Goal: Information Seeking & Learning: Check status

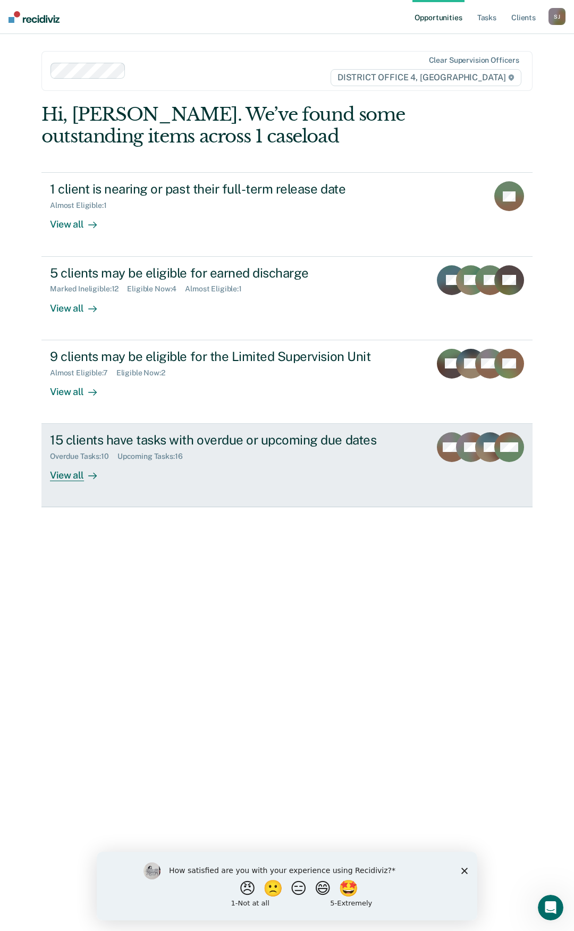
click at [61, 472] on div "View all" at bounding box center [80, 471] width 60 height 21
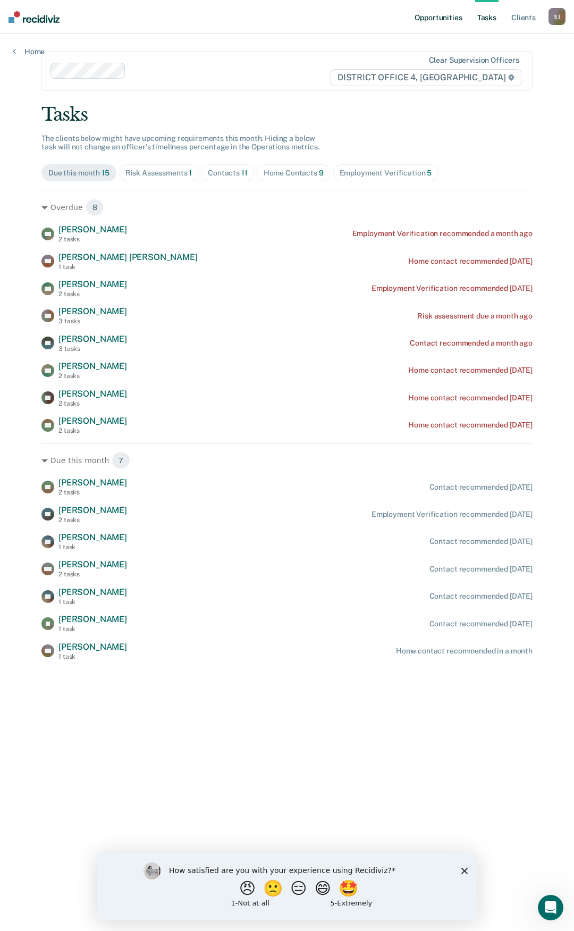
click at [445, 19] on link "Opportunities" at bounding box center [439, 17] width 52 height 34
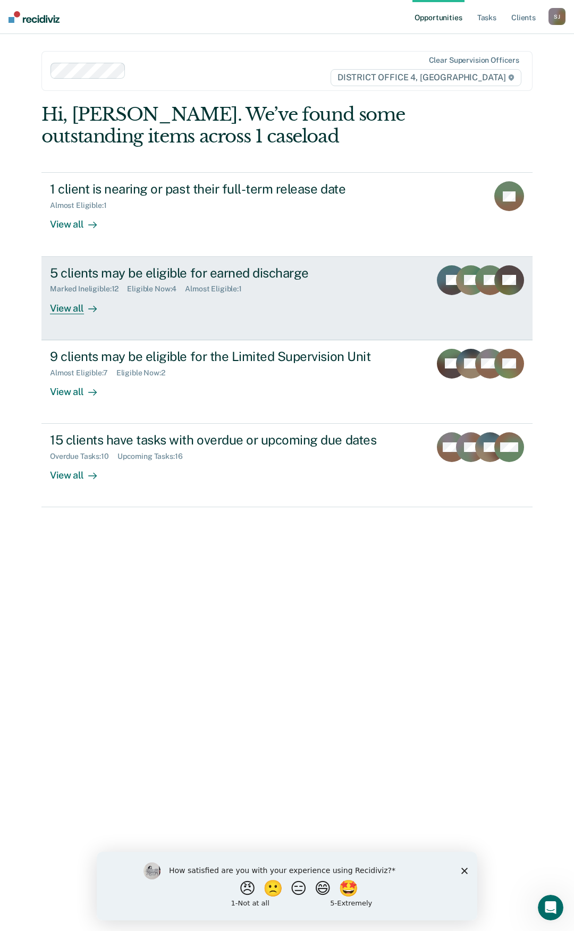
click at [293, 285] on div "Marked Ineligible : 12 Eligible Now : 4 Almost Eligible : 1" at bounding box center [236, 286] width 372 height 13
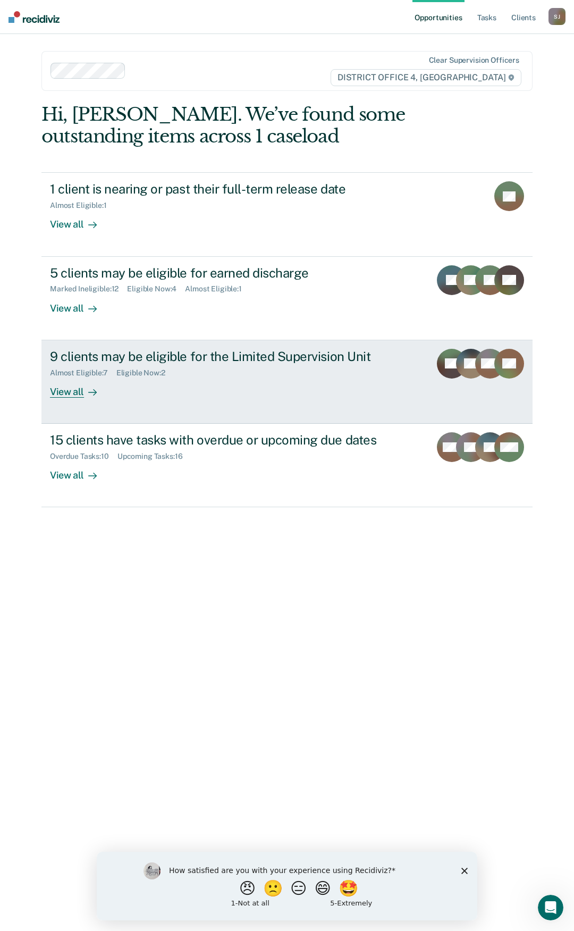
click at [86, 391] on div at bounding box center [90, 392] width 13 height 12
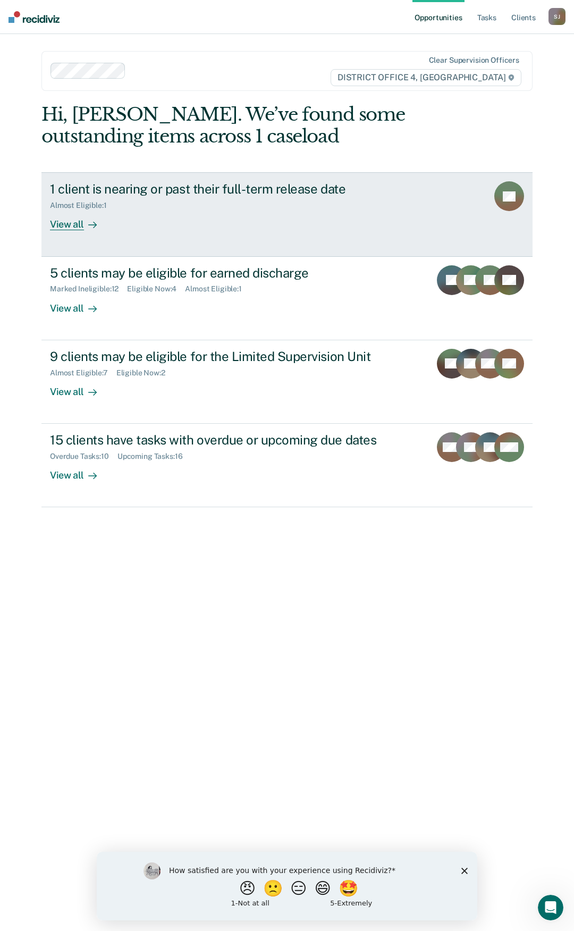
click at [84, 227] on div at bounding box center [90, 225] width 13 height 12
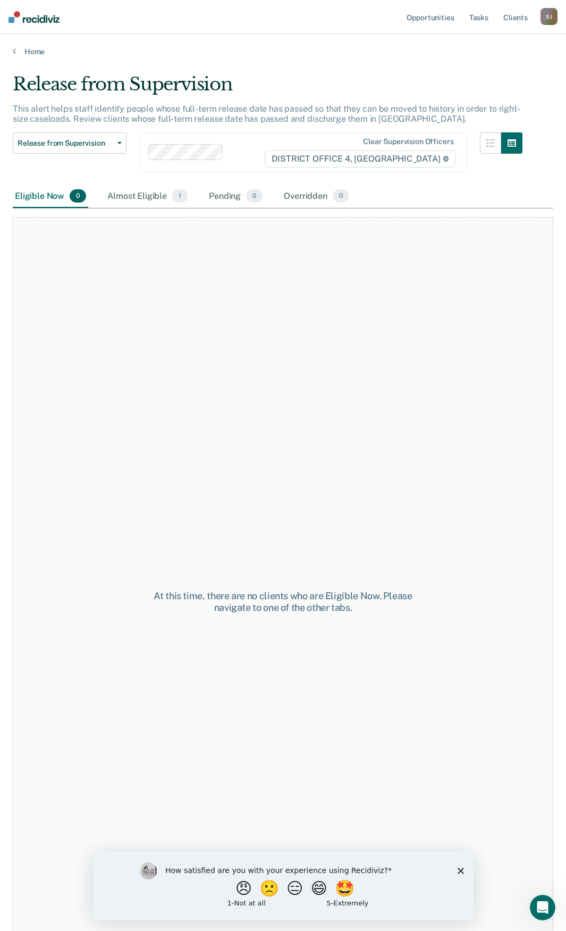
click at [22, 57] on main "Release from Supervision This alert helps staff identify people whose full-term…" at bounding box center [283, 492] width 566 height 872
click at [29, 51] on link "Home" at bounding box center [283, 52] width 541 height 10
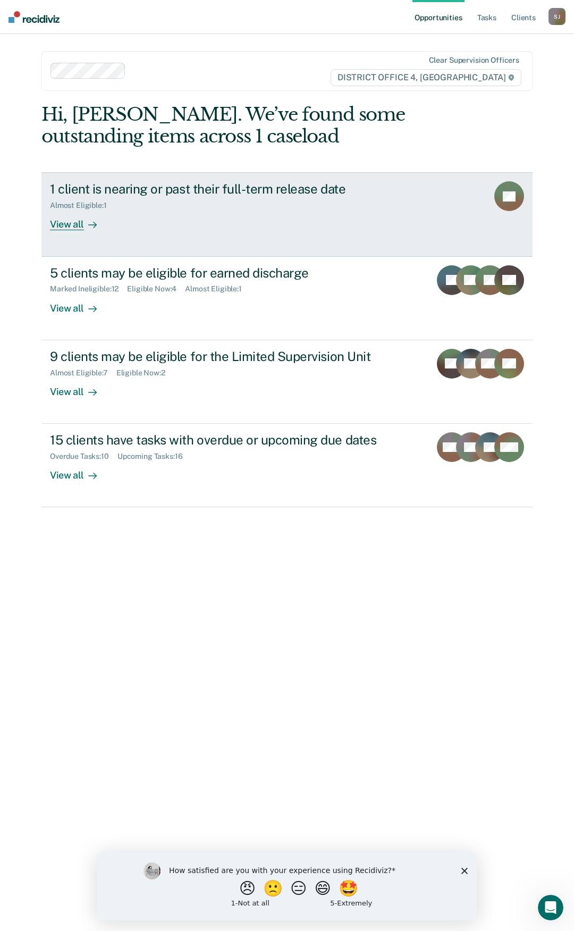
click at [496, 193] on rect at bounding box center [510, 196] width 30 height 30
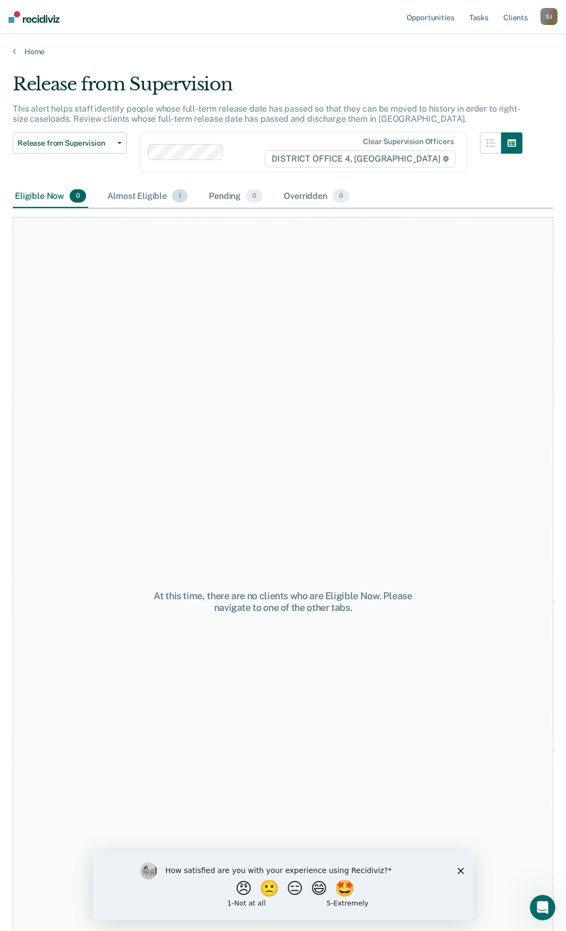
click at [151, 200] on div "Almost Eligible 1" at bounding box center [147, 196] width 85 height 23
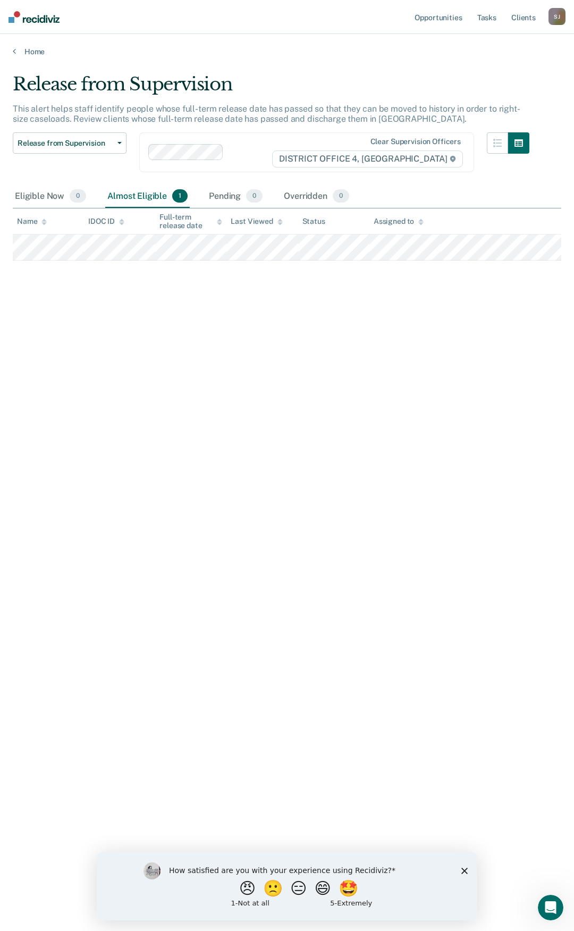
click at [556, 25] on div "[PERSON_NAME]" at bounding box center [557, 16] width 17 height 17
click at [479, 70] on link "Log Out" at bounding box center [515, 69] width 86 height 9
